Goal: Entertainment & Leisure: Consume media (video, audio)

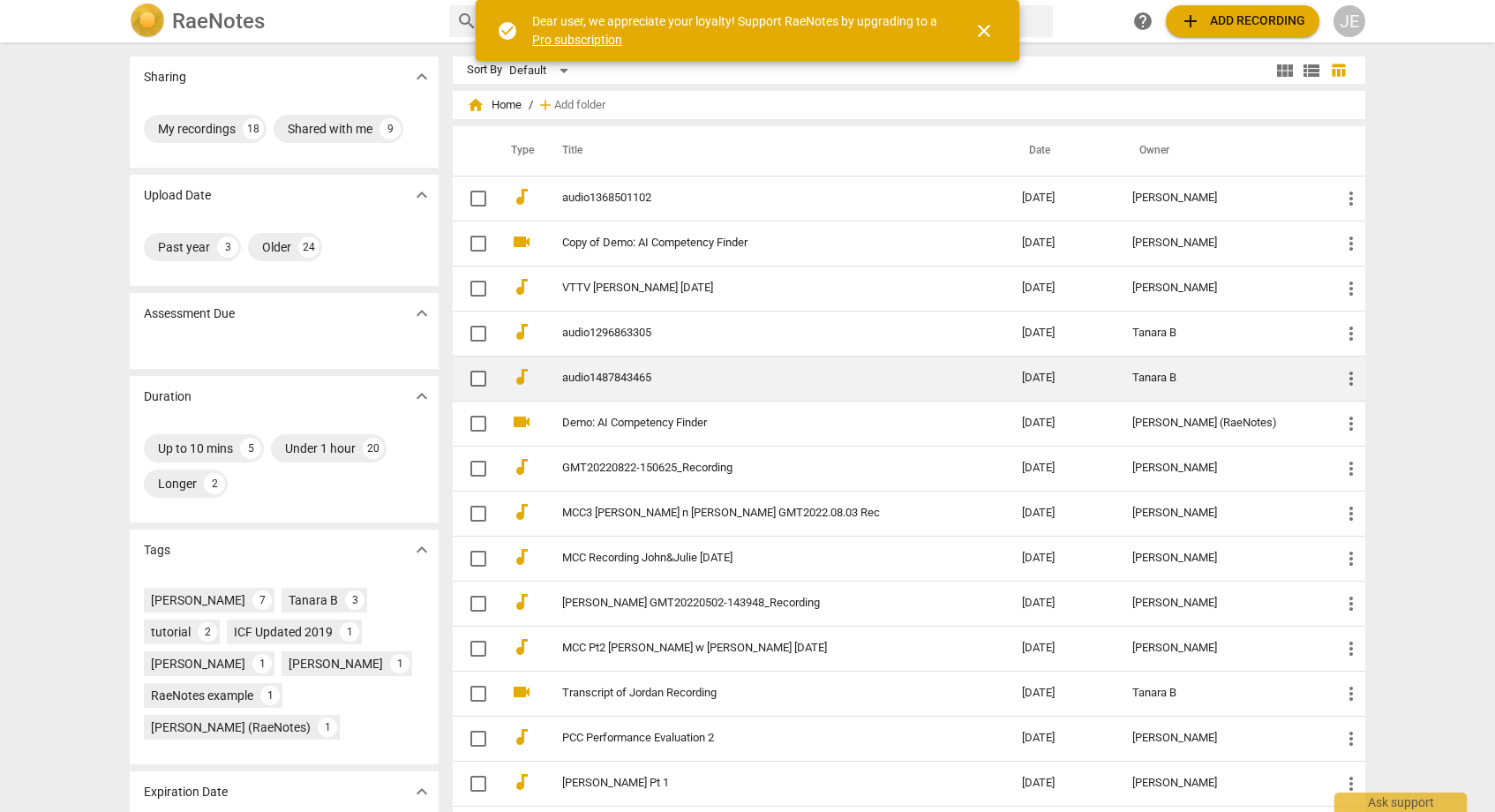
click at [605, 375] on link "audio1487843465" at bounding box center [760, 378] width 396 height 13
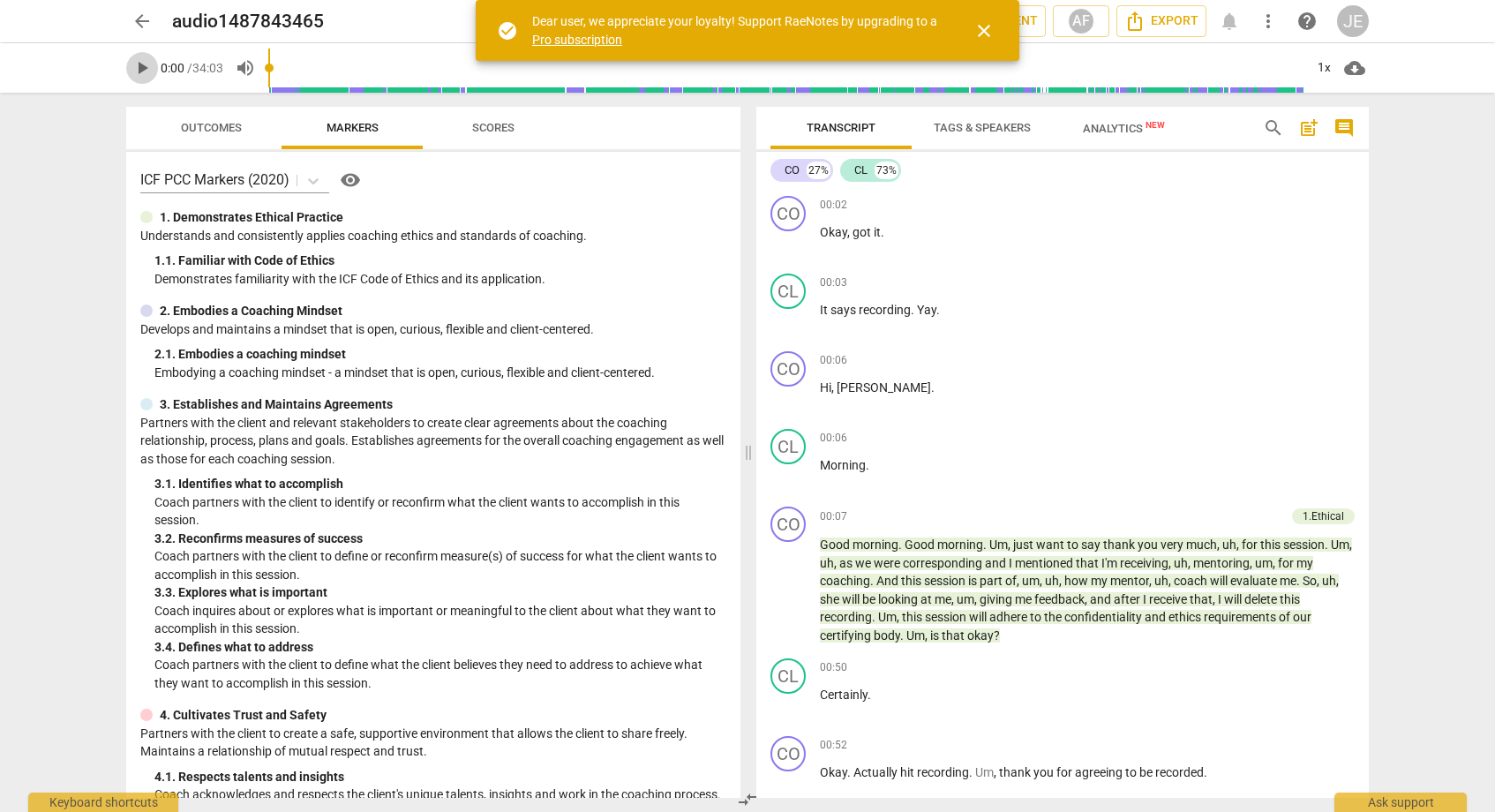
click at [149, 68] on span "play_arrow" at bounding box center [142, 68] width 21 height 21
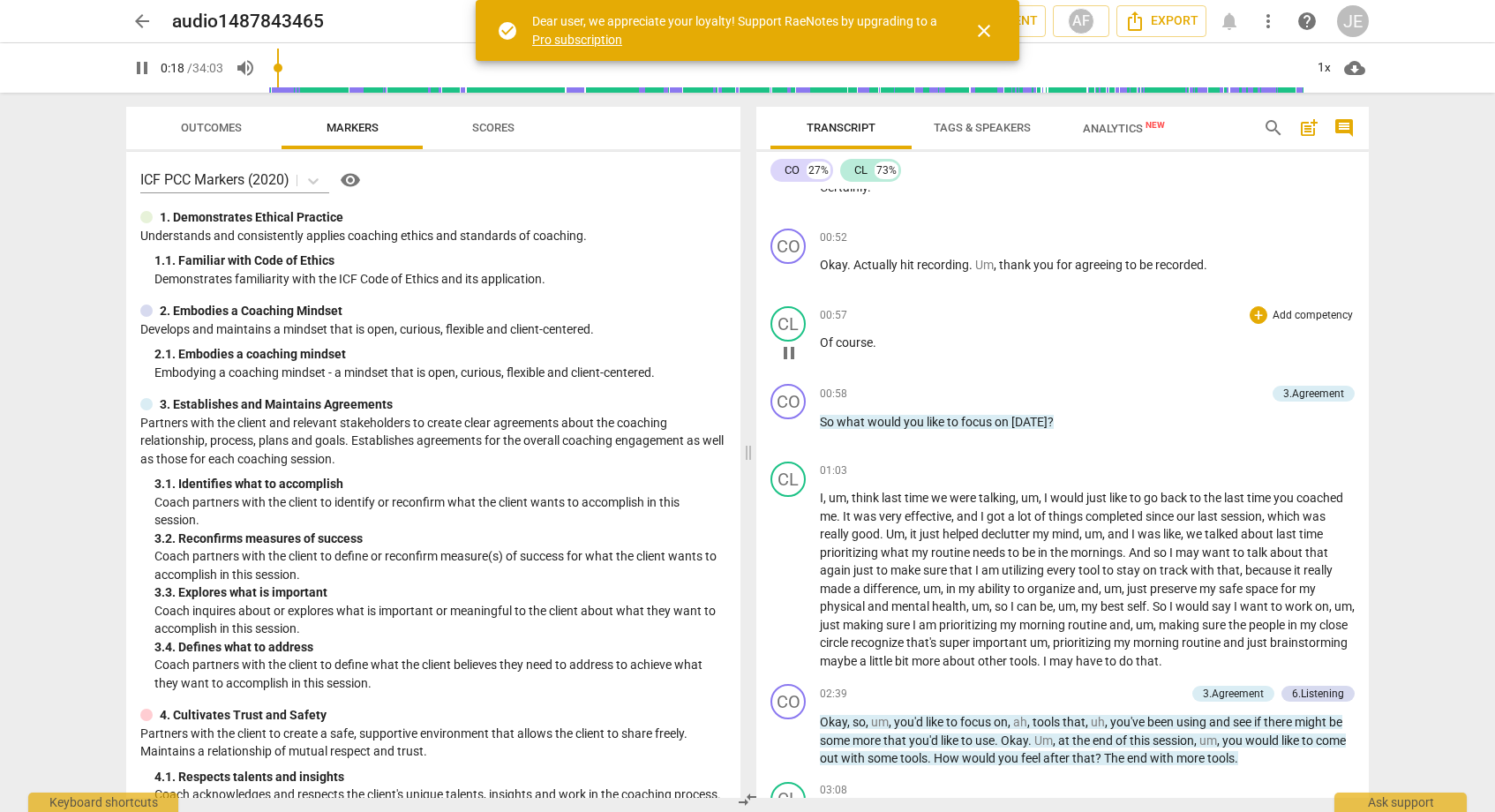
scroll to position [522, 0]
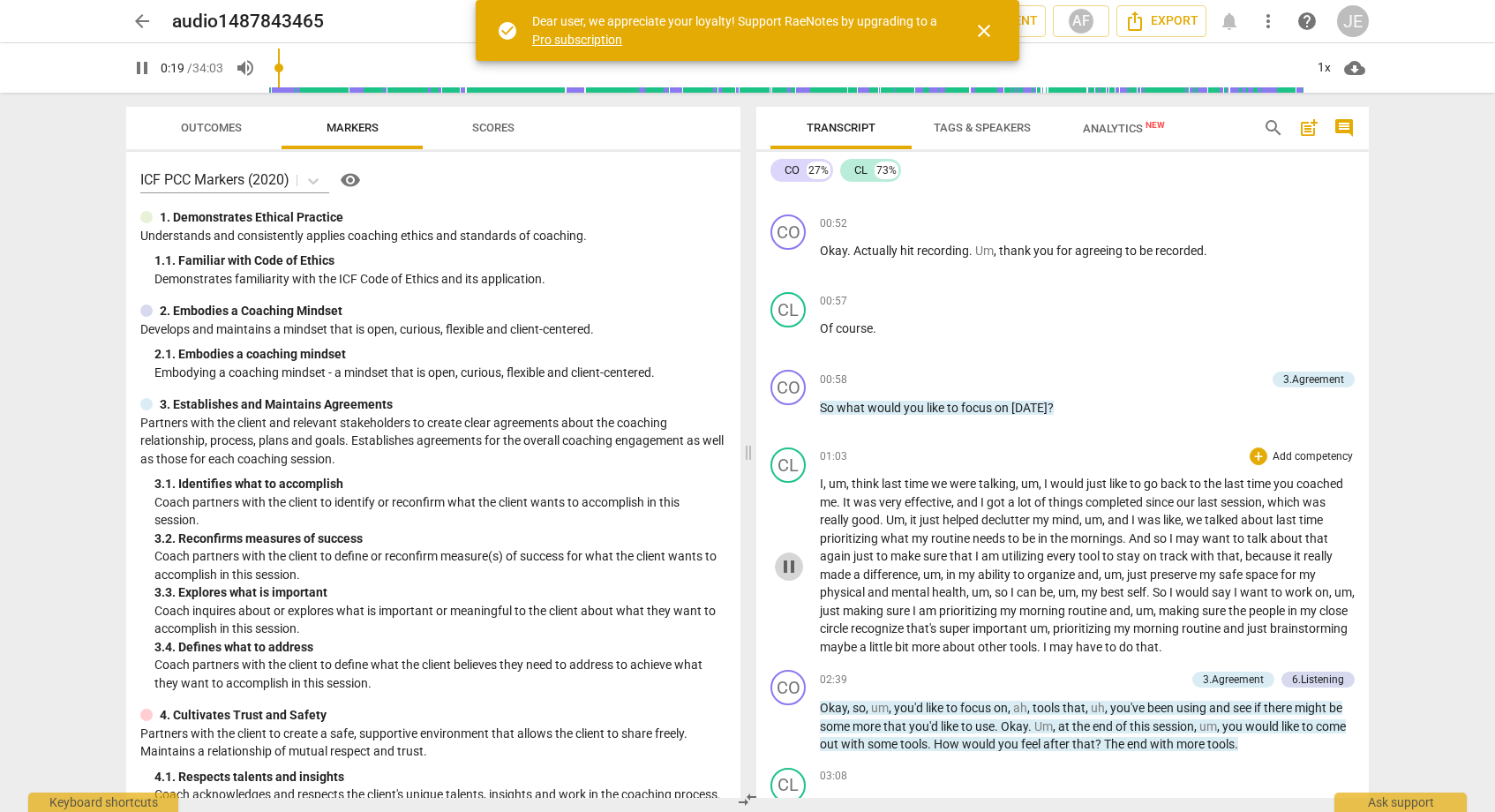
click at [788, 575] on button "pause" at bounding box center [789, 566] width 29 height 29
click at [787, 560] on span "play_arrow" at bounding box center [788, 566] width 21 height 21
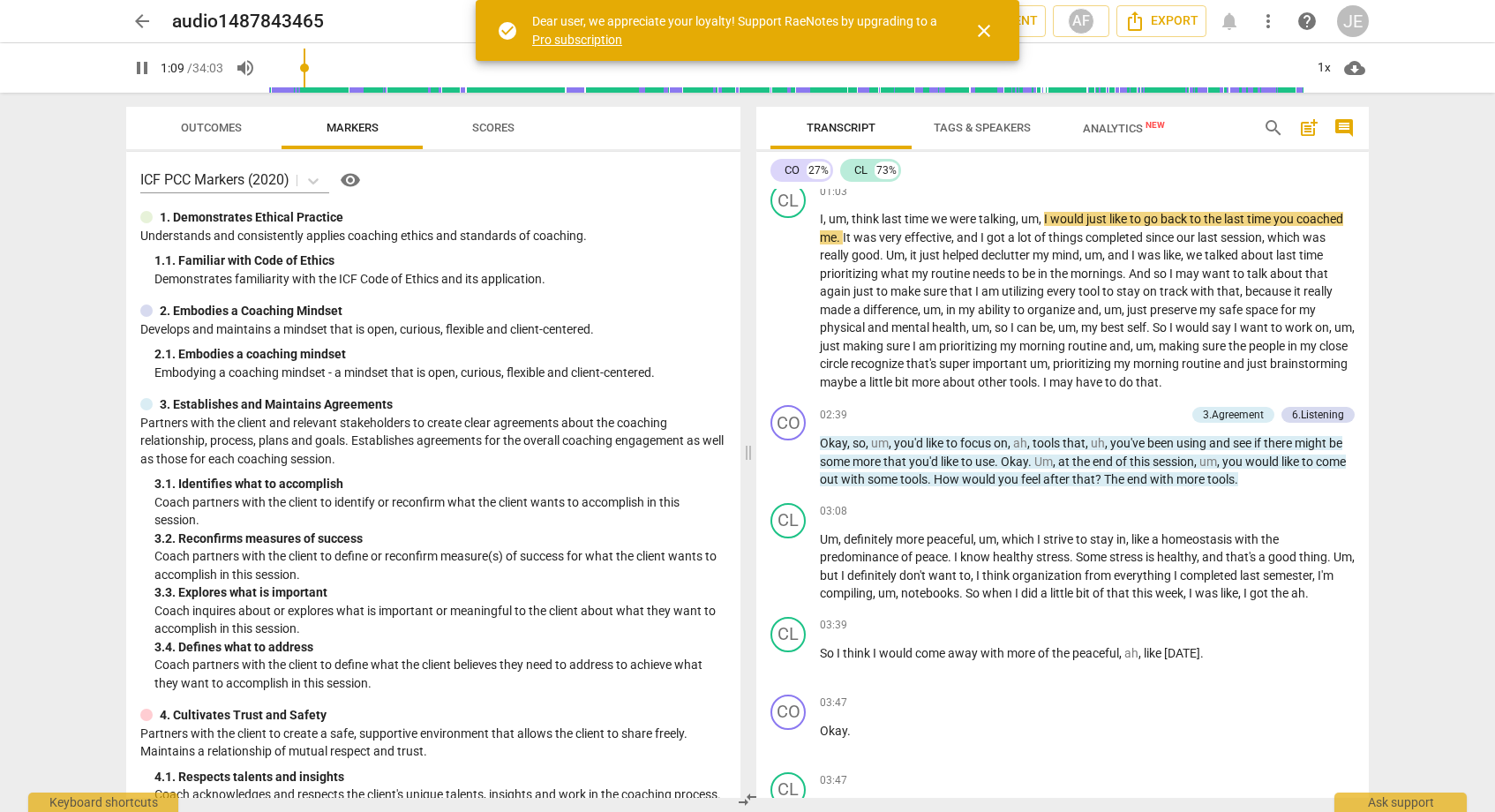
scroll to position [778, 0]
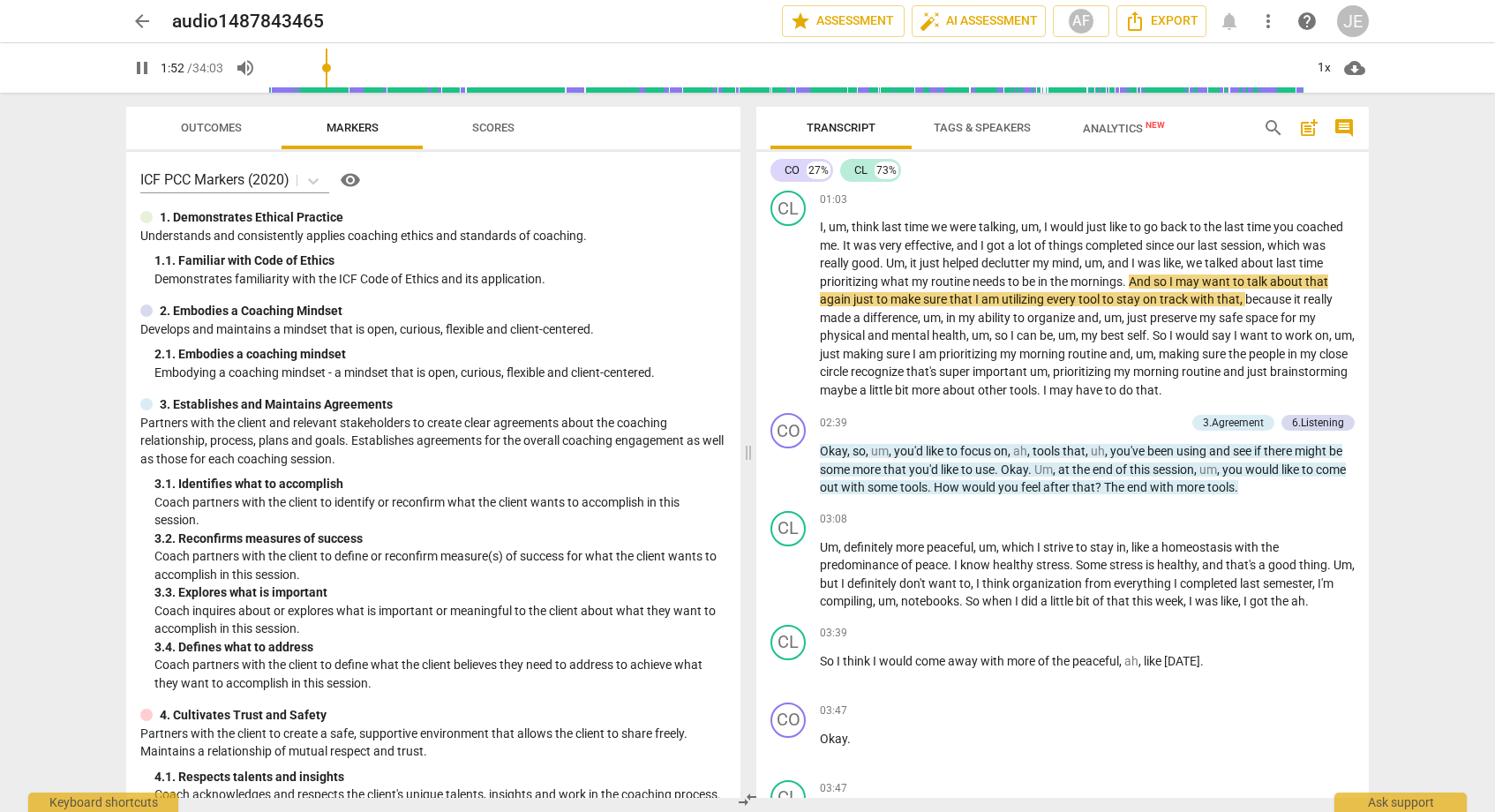
click at [204, 133] on span "Outcomes" at bounding box center [212, 128] width 61 height 13
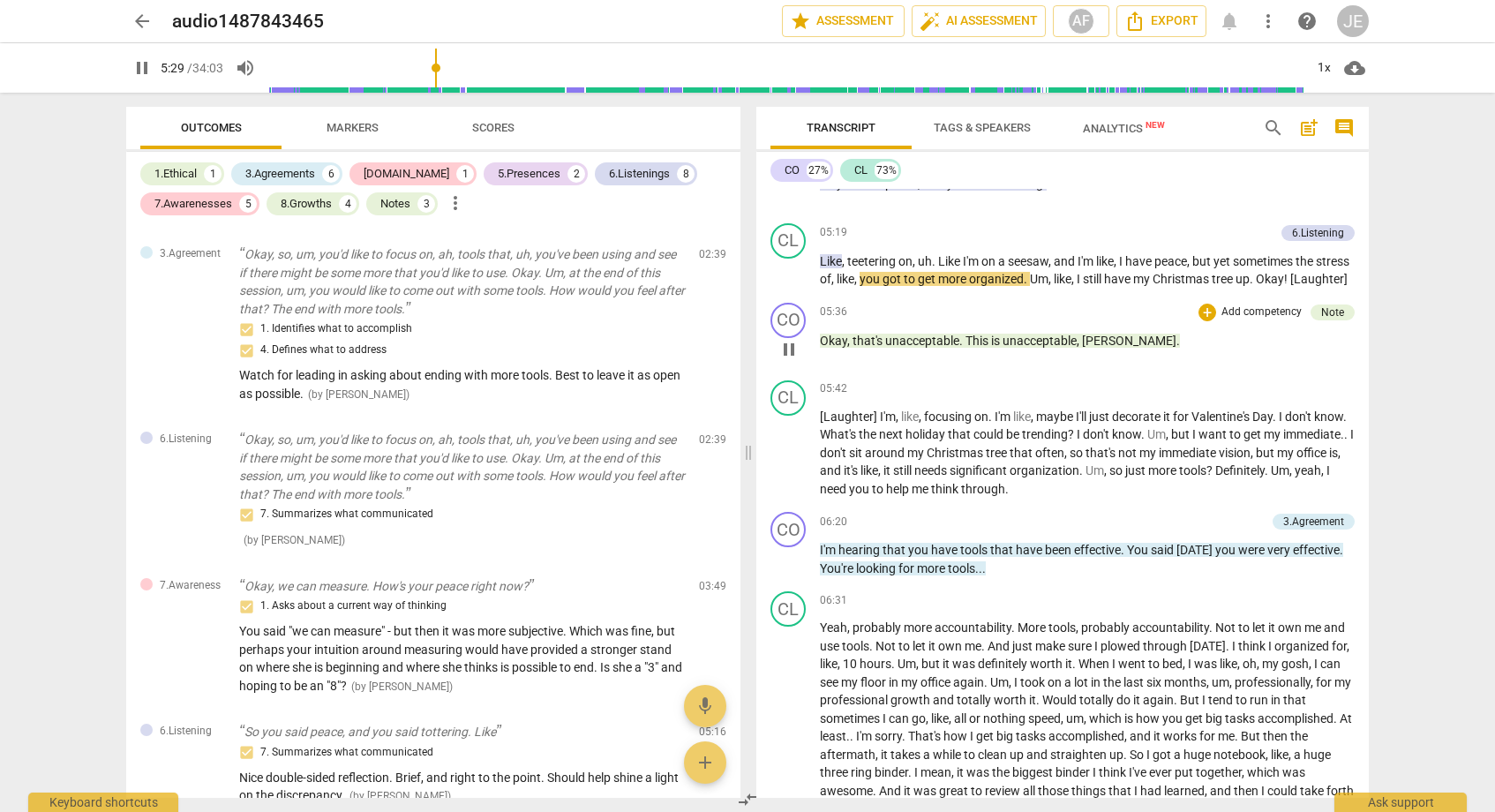
scroll to position [1793, 0]
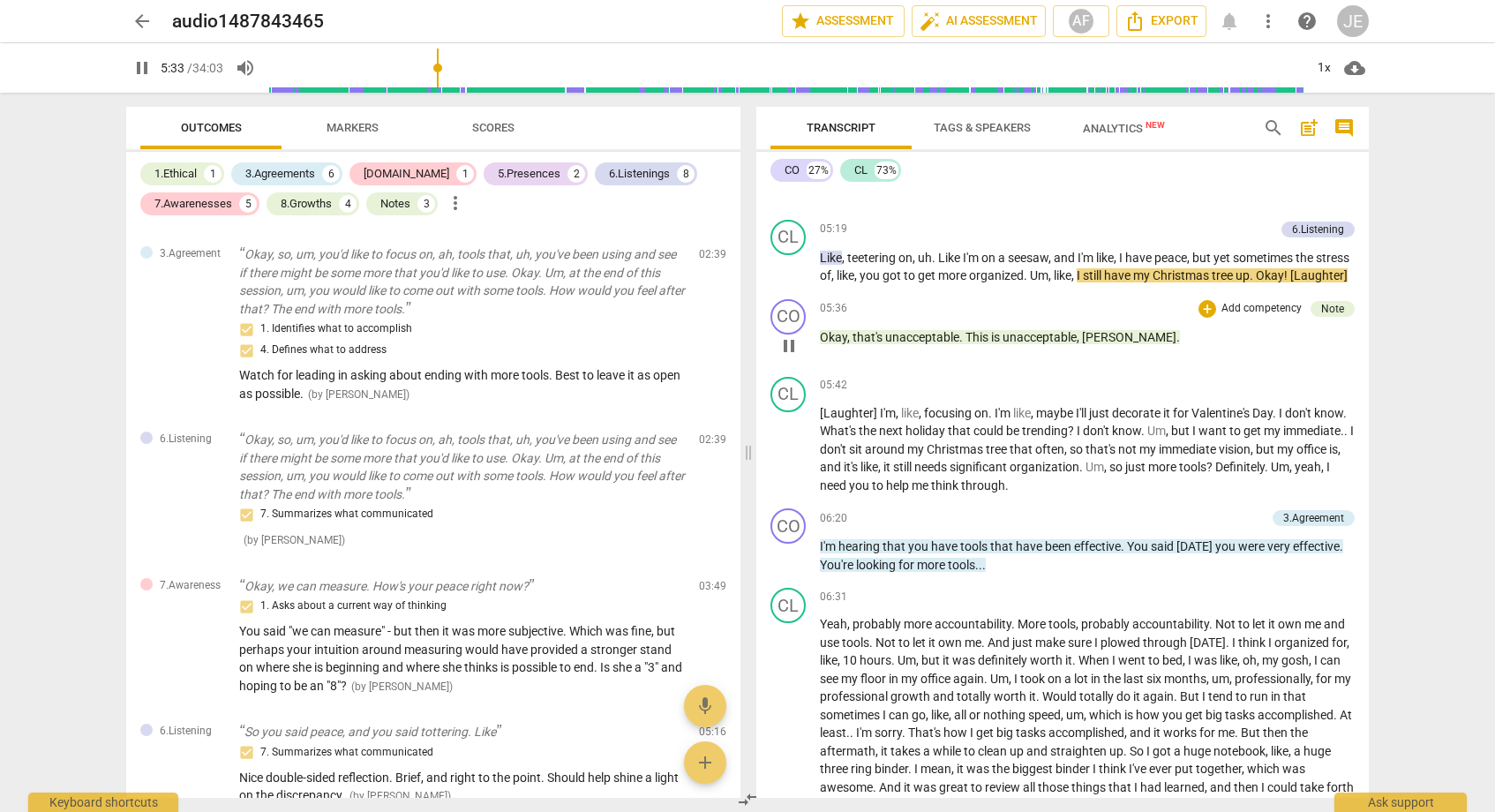
click at [792, 348] on span "pause" at bounding box center [788, 345] width 21 height 21
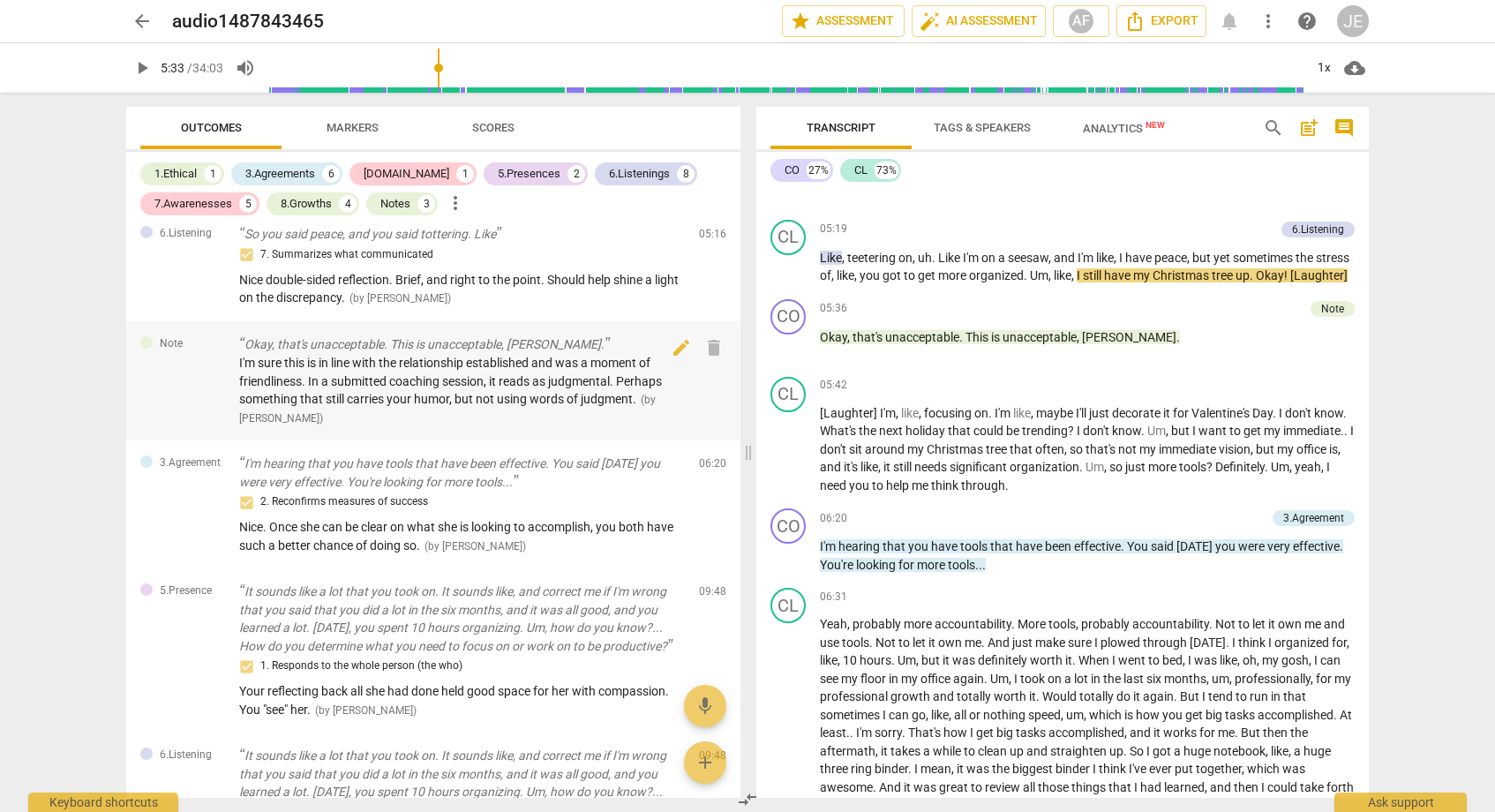
scroll to position [800, 0]
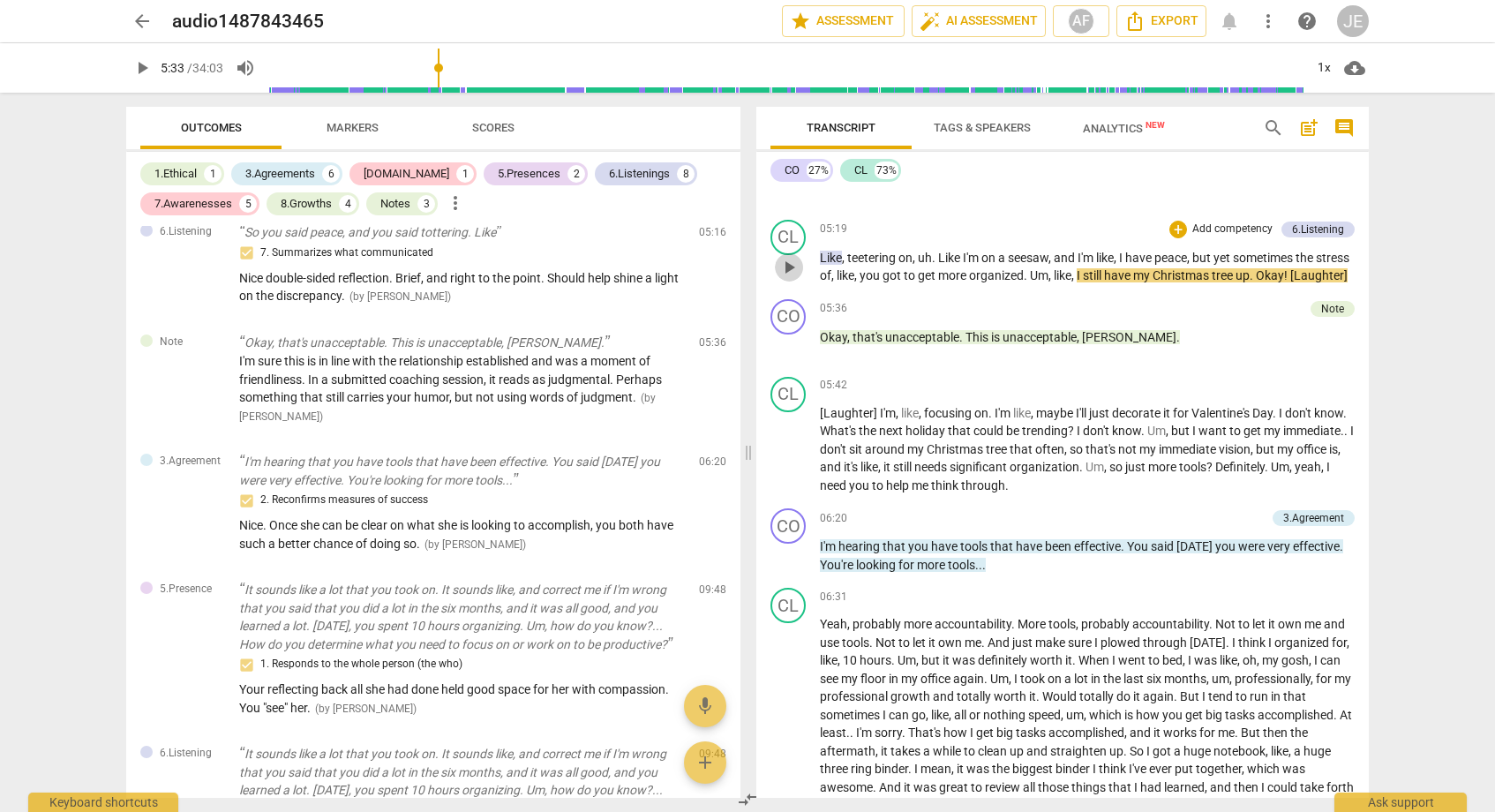
click at [788, 260] on span "play_arrow" at bounding box center [788, 267] width 21 height 21
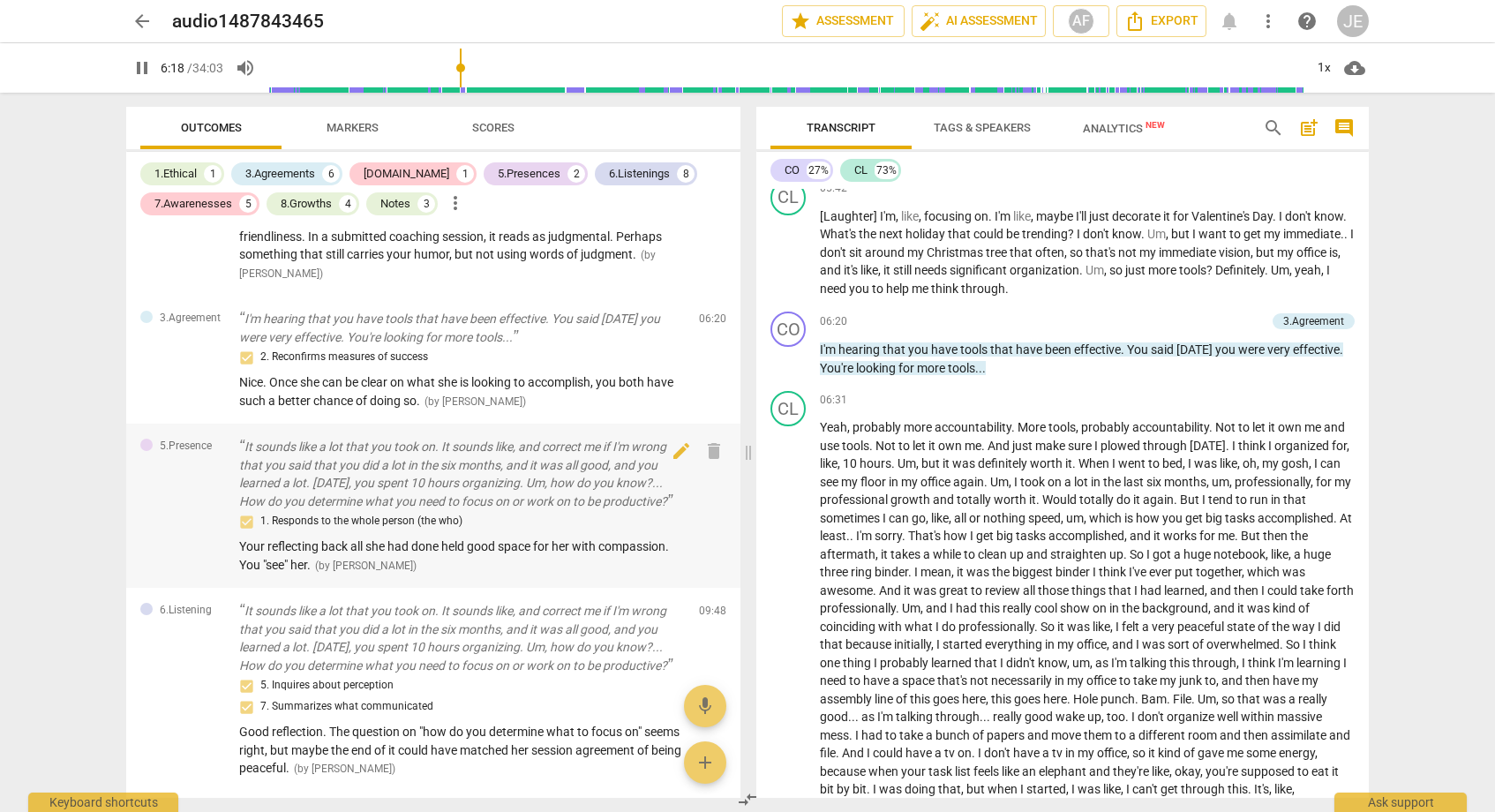
scroll to position [960, 0]
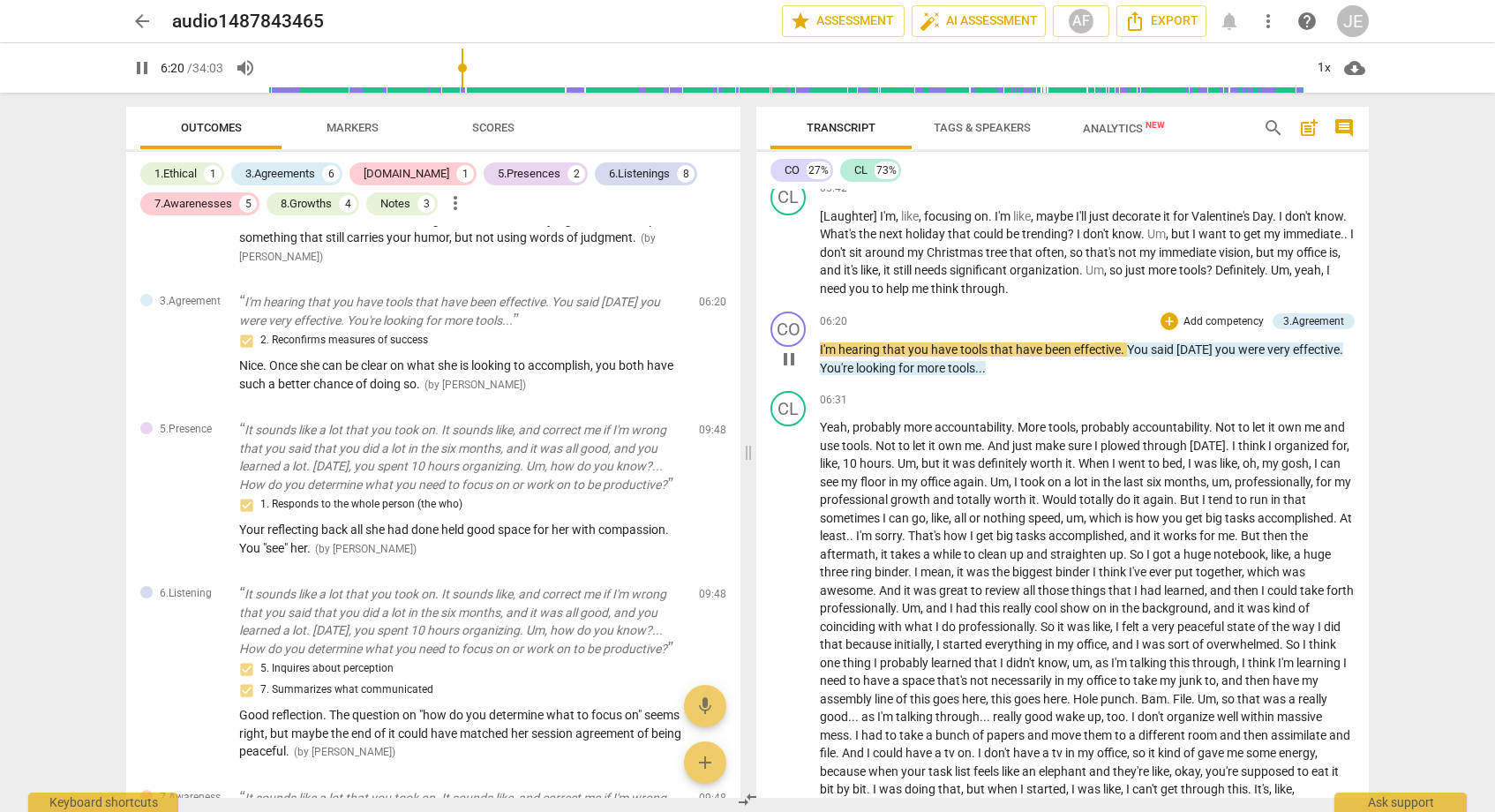
click at [793, 359] on span "pause" at bounding box center [788, 359] width 21 height 21
click at [793, 359] on span "play_arrow" at bounding box center [788, 359] width 21 height 21
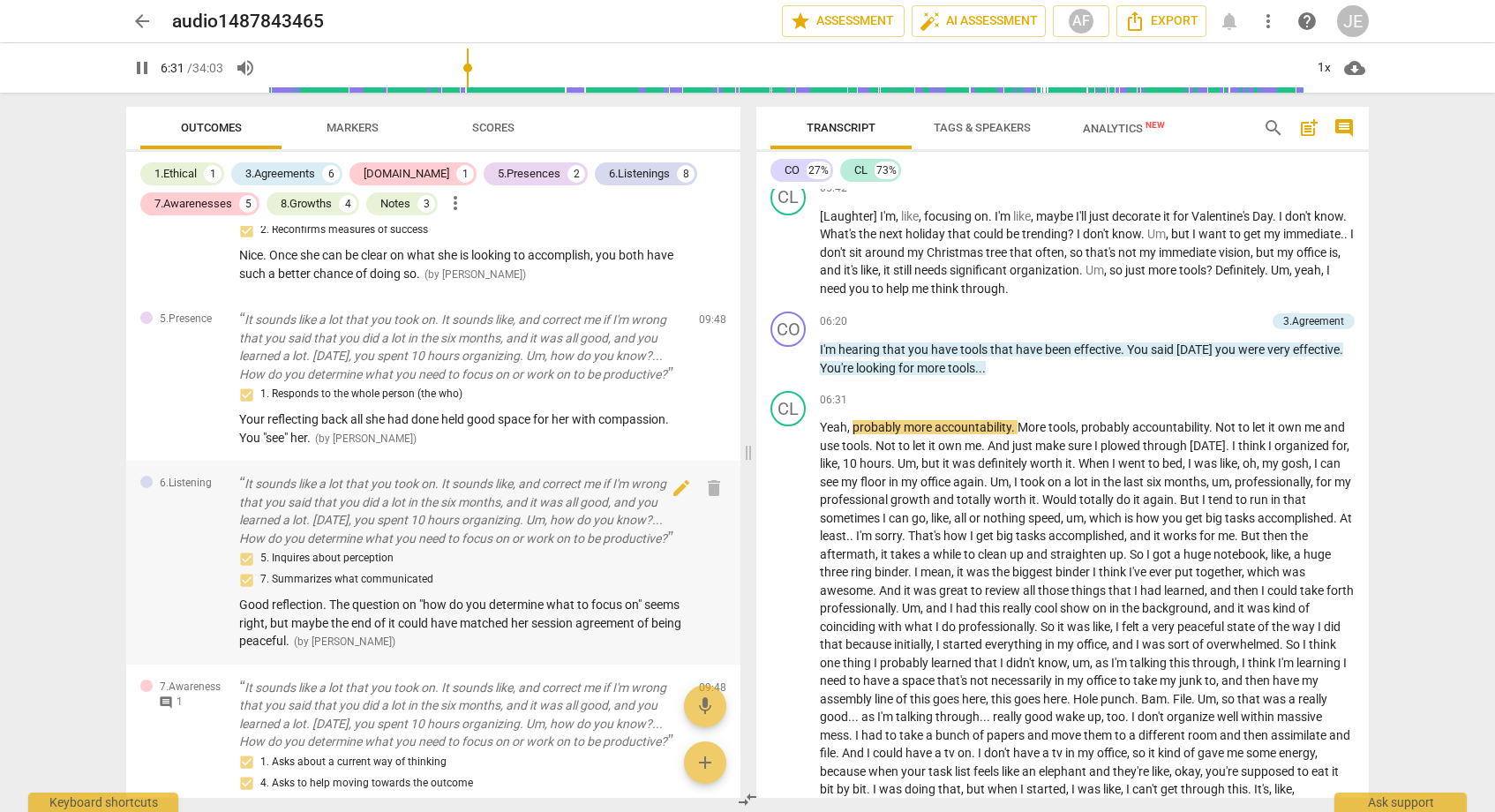
scroll to position [1064, 0]
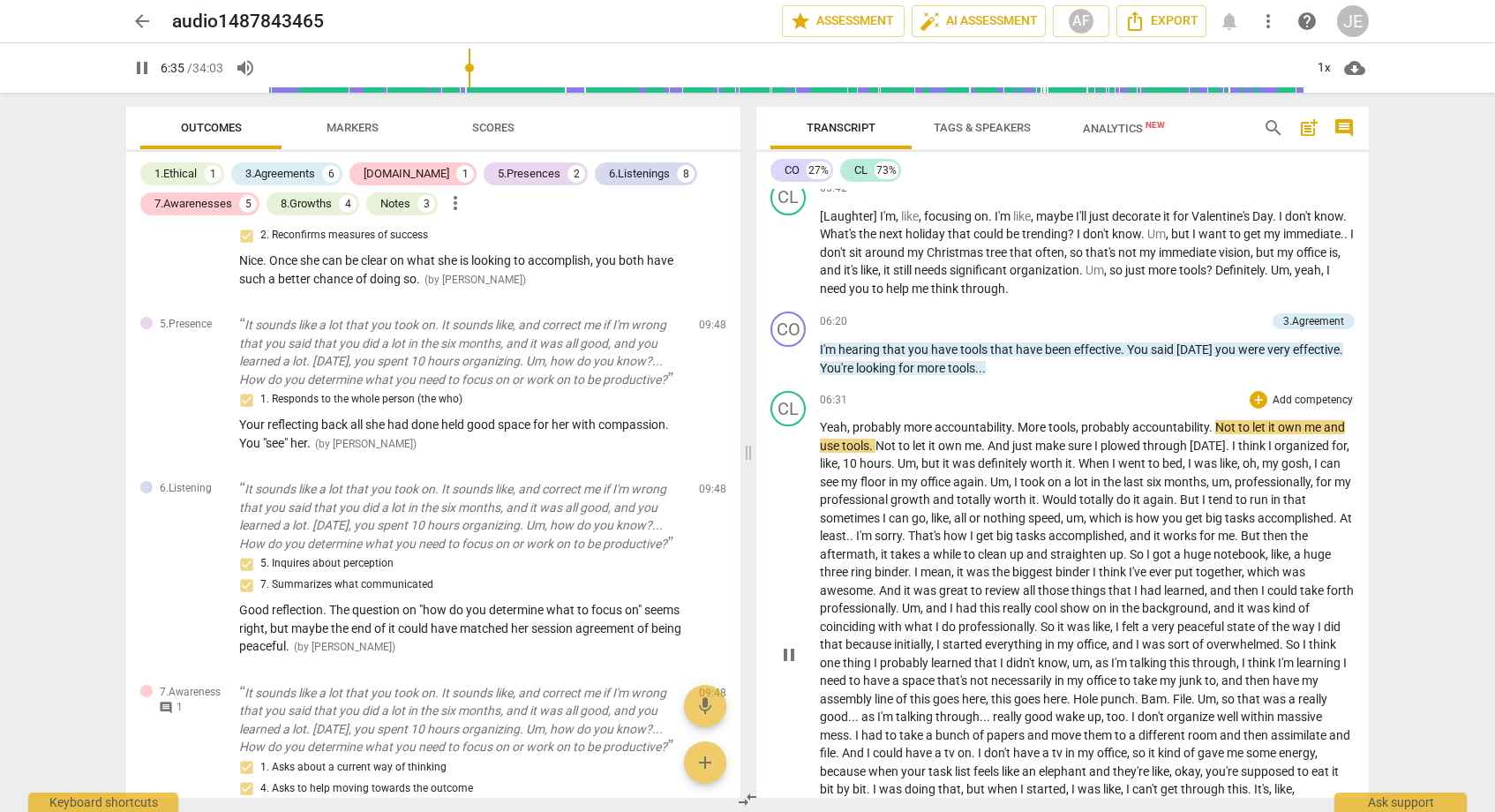
click at [787, 656] on span "pause" at bounding box center [788, 654] width 21 height 21
type input "396"
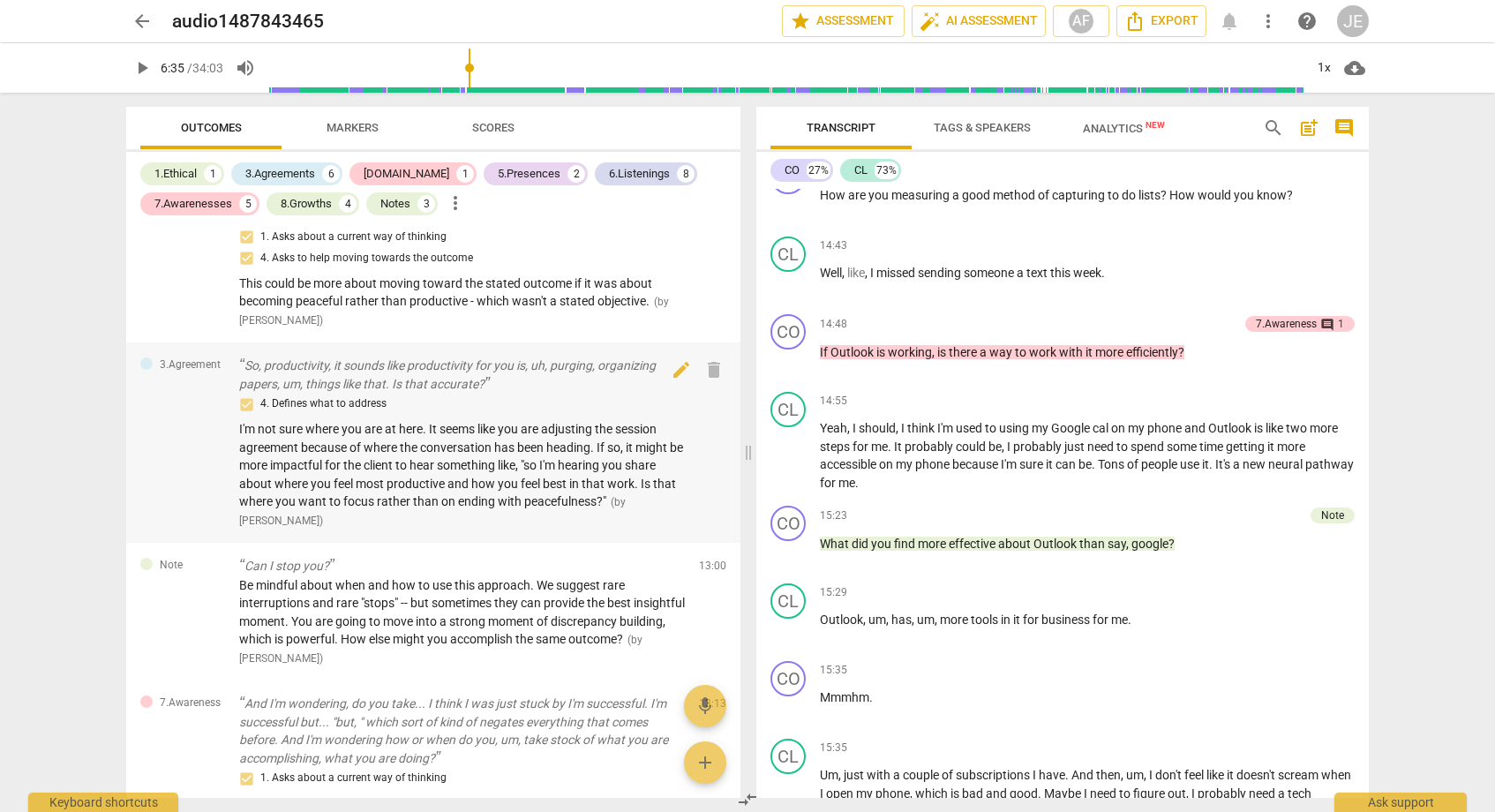
scroll to position [1597, 0]
